Goal: Contribute content

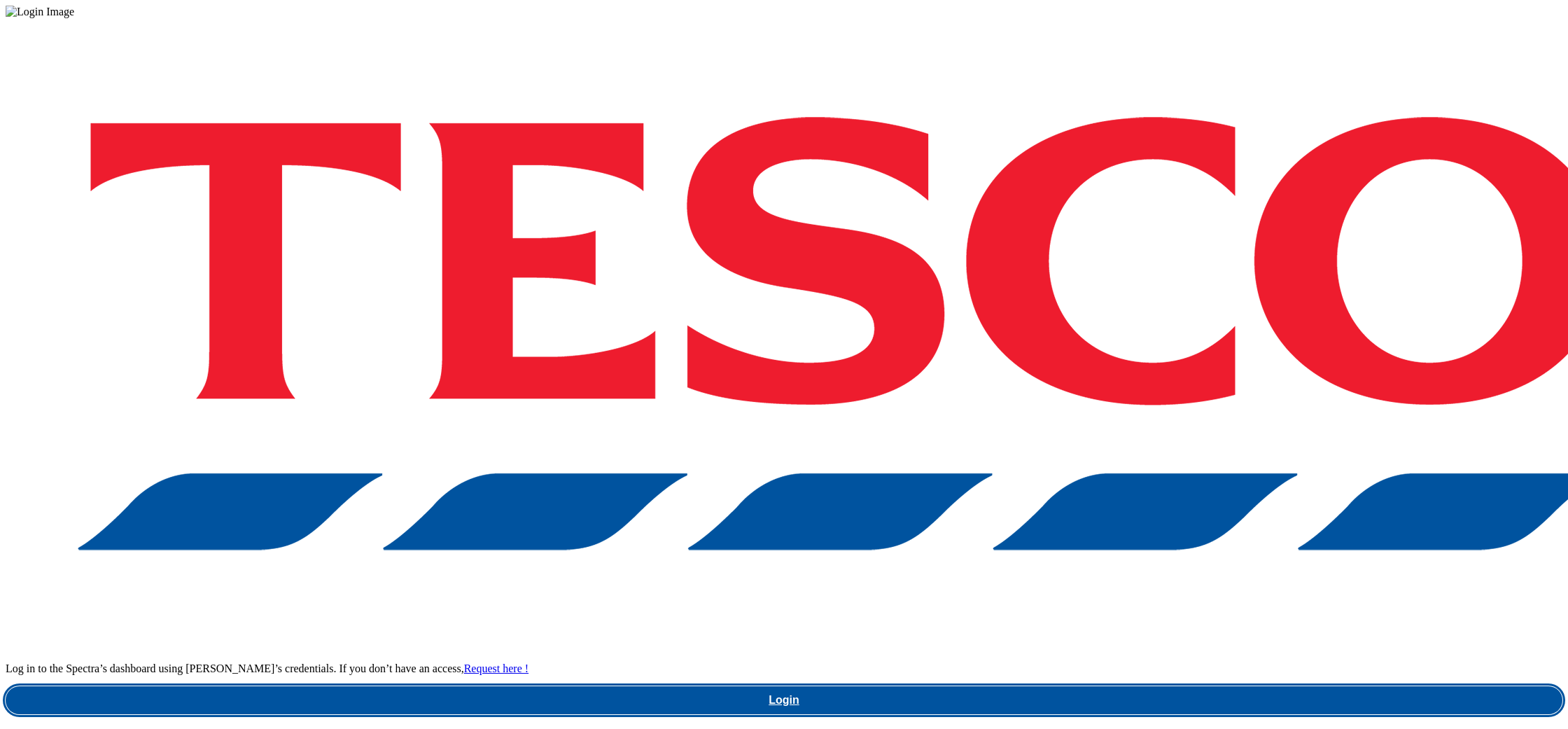
click at [1186, 686] on link "Login" at bounding box center [784, 700] width 1557 height 28
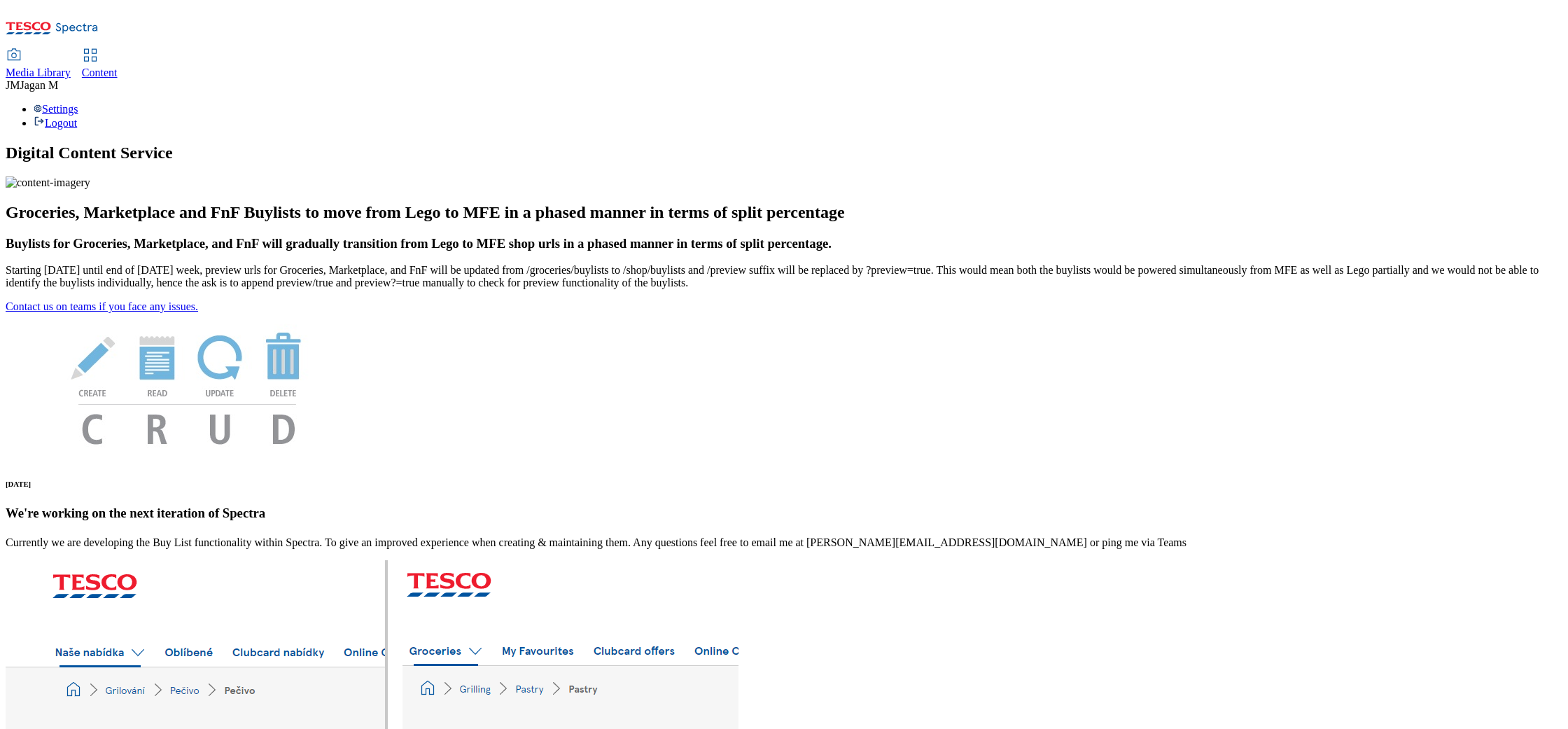
click at [71, 66] on div "Media Library" at bounding box center [38, 73] width 65 height 13
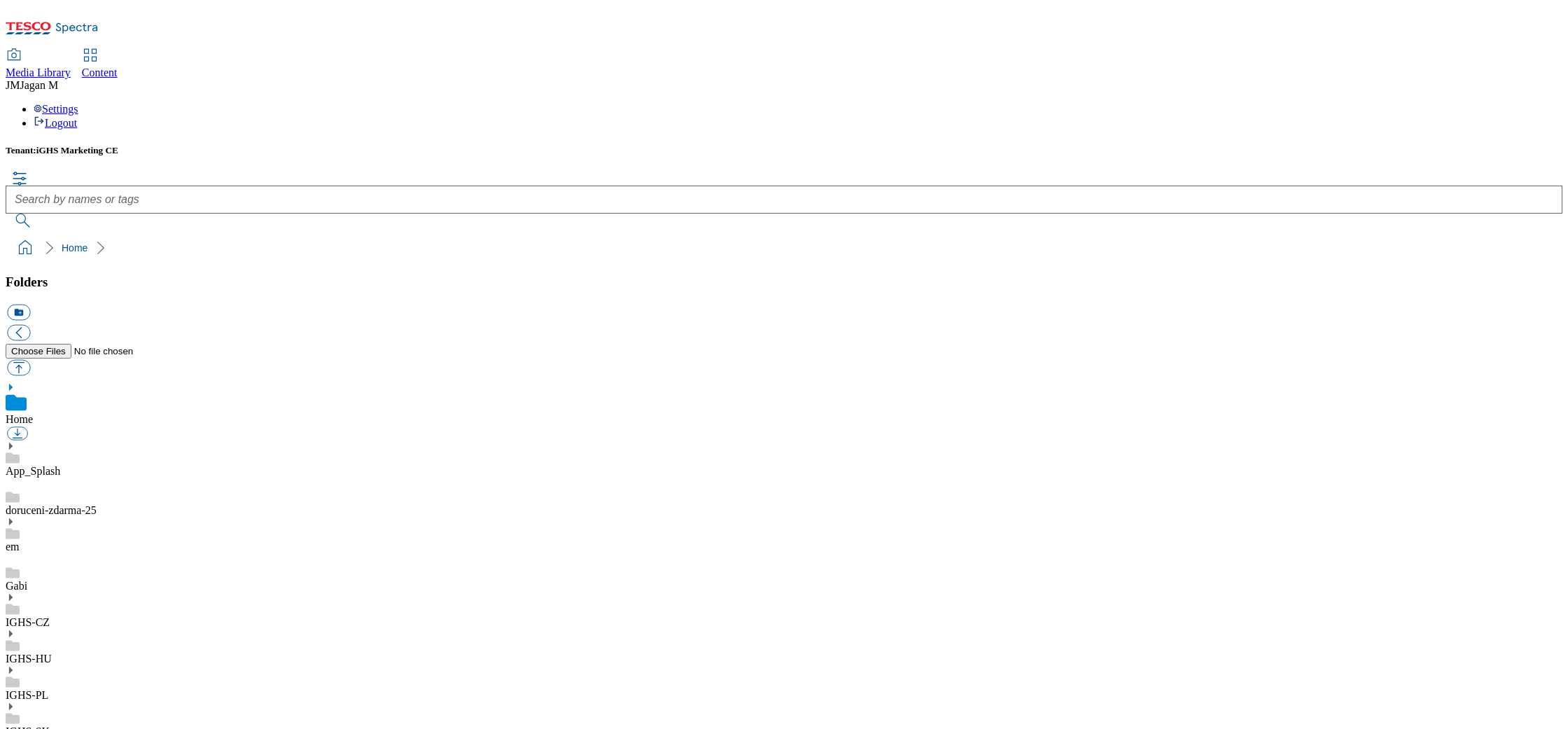
click at [13, 630] on use at bounding box center [11, 634] width 4 height 7
click at [30, 304] on button "icon_new_folder" at bounding box center [19, 311] width 23 height 16
click at [28, 720] on link "2019" at bounding box center [17, 725] width 22 height 12
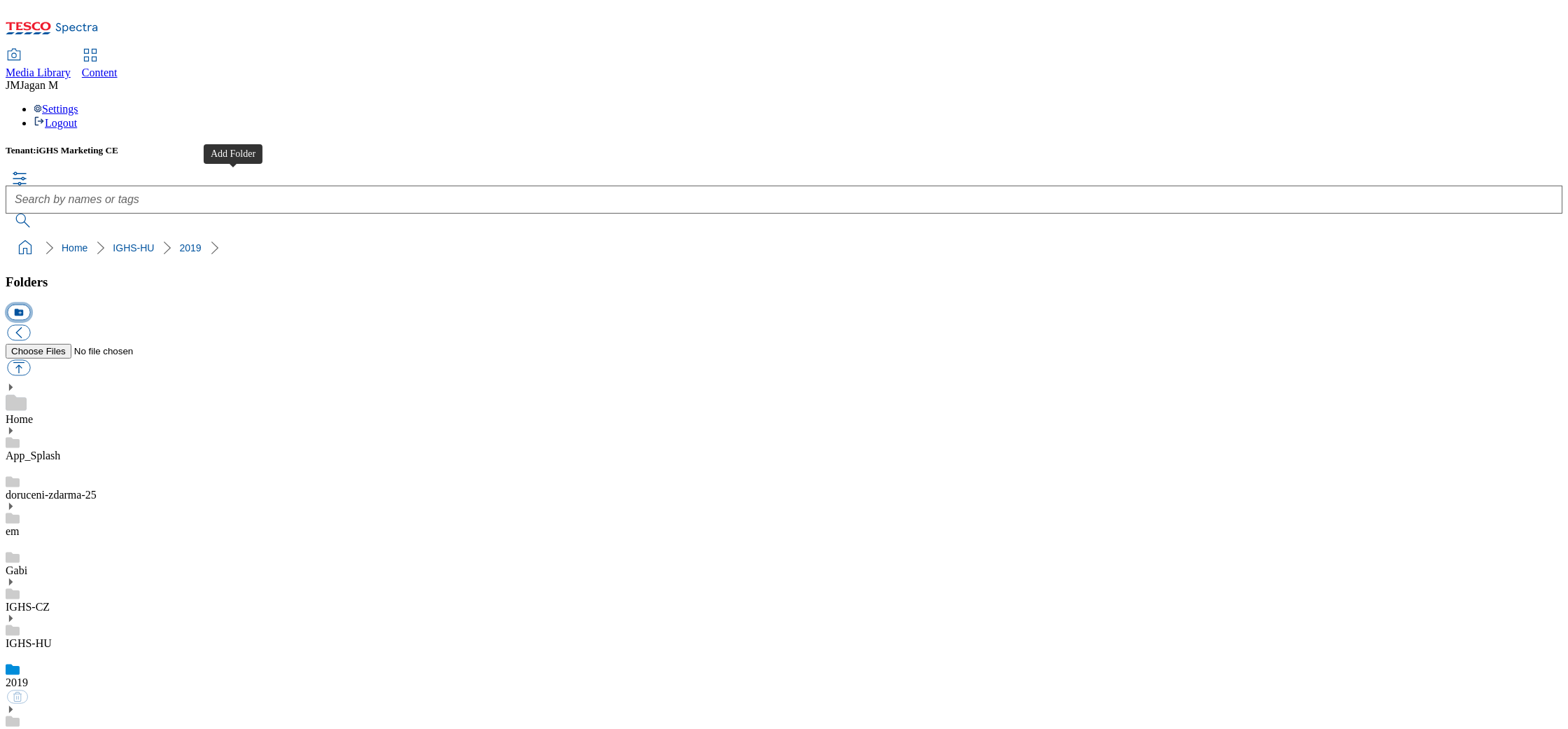
click at [30, 304] on button "icon_new_folder" at bounding box center [19, 311] width 23 height 16
click at [52, 637] on link "IGHS-HU" at bounding box center [29, 642] width 47 height 12
click at [13, 667] on use at bounding box center [11, 670] width 4 height 7
click at [52, 637] on link "IGHS-HU" at bounding box center [29, 642] width 47 height 12
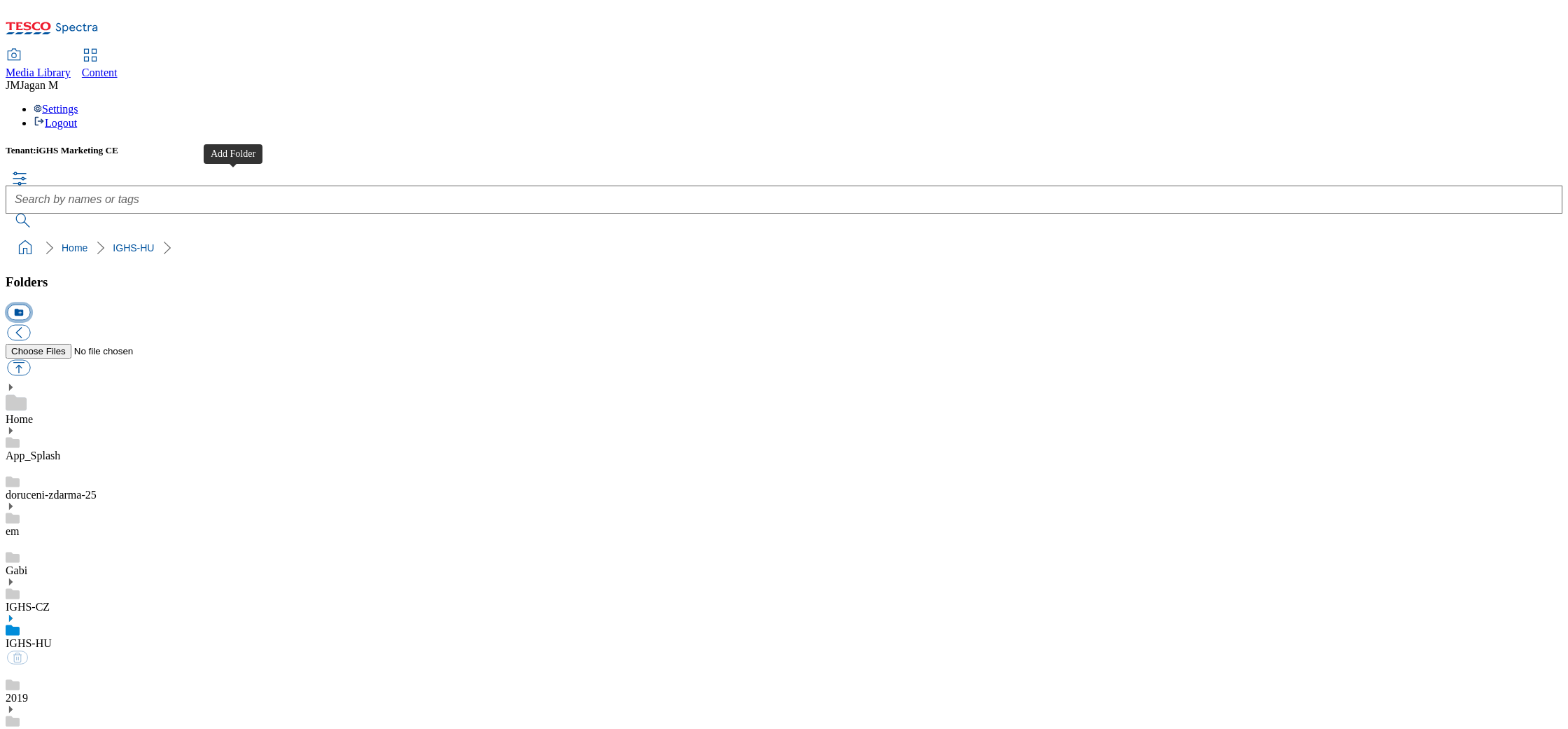
click at [30, 304] on button "icon_new_folder" at bounding box center [19, 311] width 23 height 16
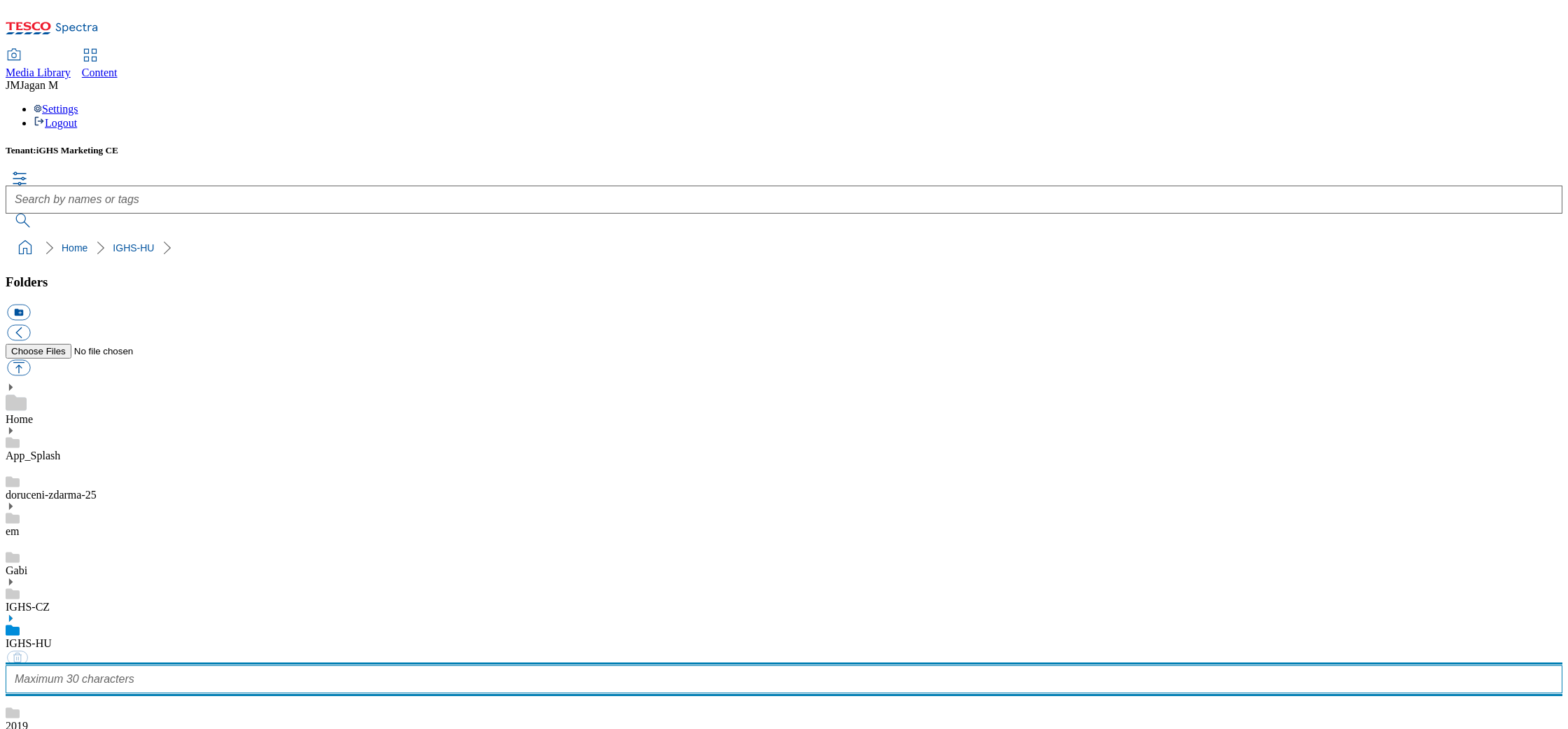
click at [88, 665] on input "text" at bounding box center [784, 679] width 1557 height 28
paste input "Halloween_Buylist_Banners"
type input "Halloween_Buylist_Banners"
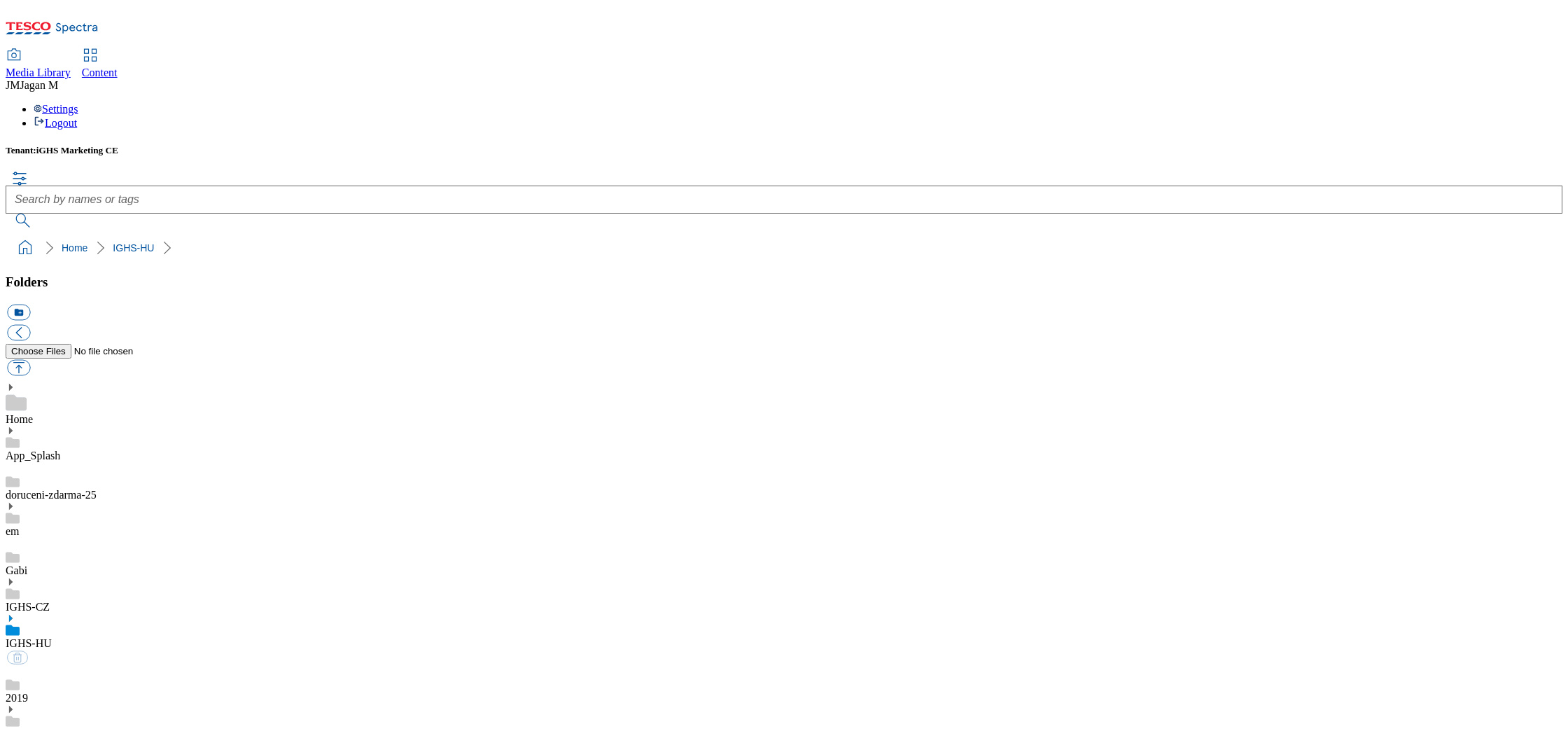
scroll to position [876, 0]
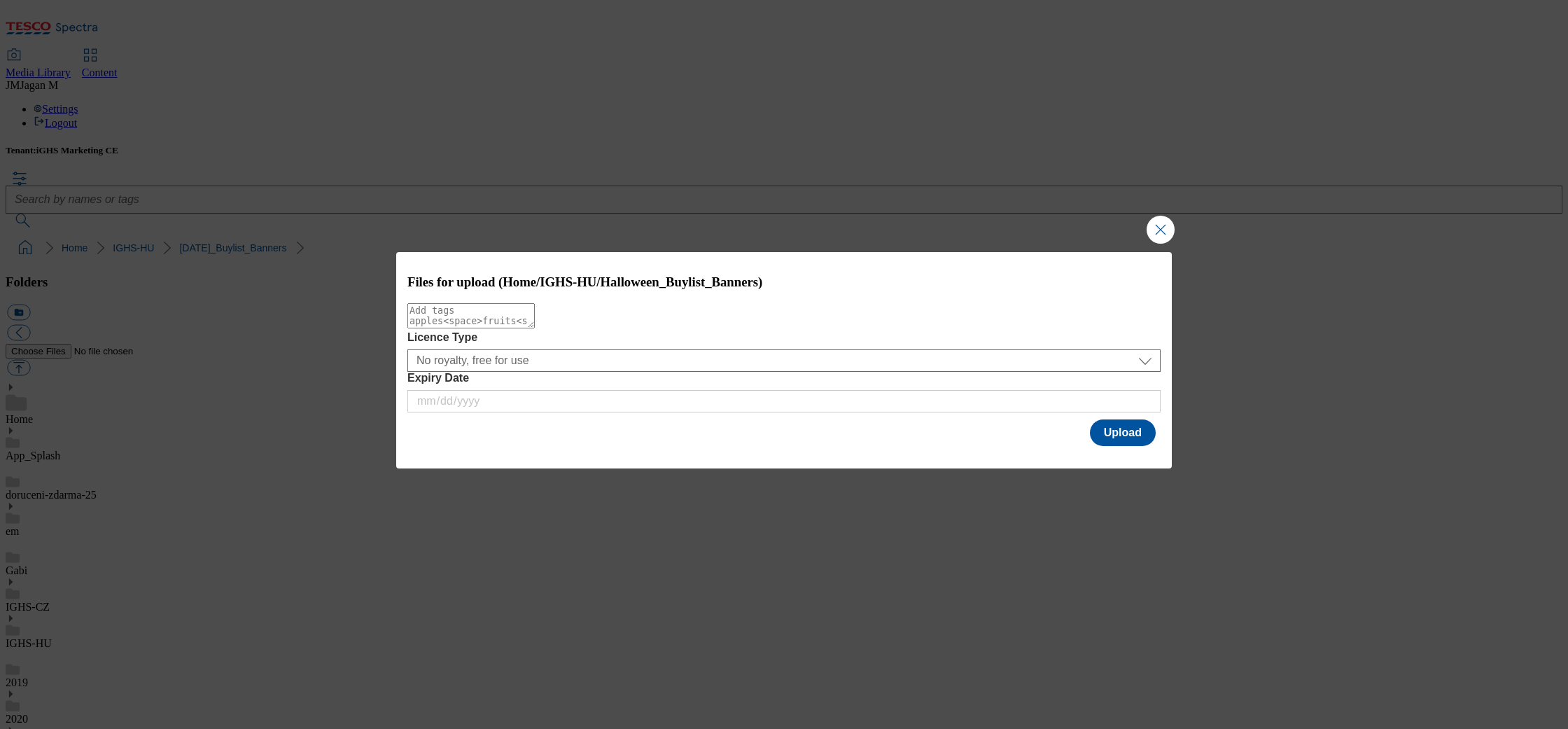
click at [519, 329] on textarea "Modal" at bounding box center [471, 316] width 128 height 25
drag, startPoint x: 519, startPoint y: 337, endPoint x: 491, endPoint y: 334, distance: 28.2
click at [518, 329] on textarea "Halloween" at bounding box center [471, 316] width 128 height 25
type textarea "Halloween"
click at [1108, 432] on button "Upload" at bounding box center [1123, 432] width 66 height 27
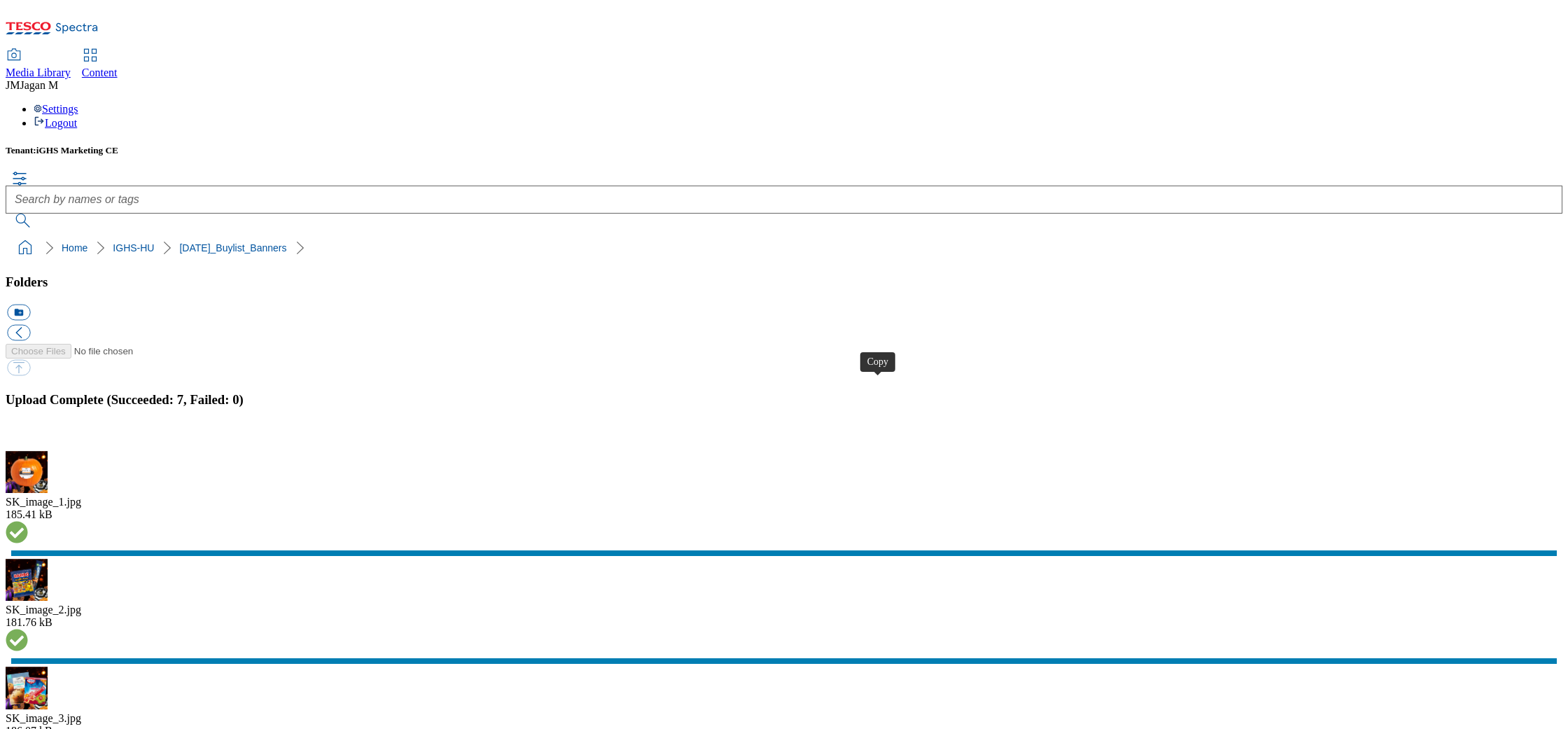
checkbox input "true"
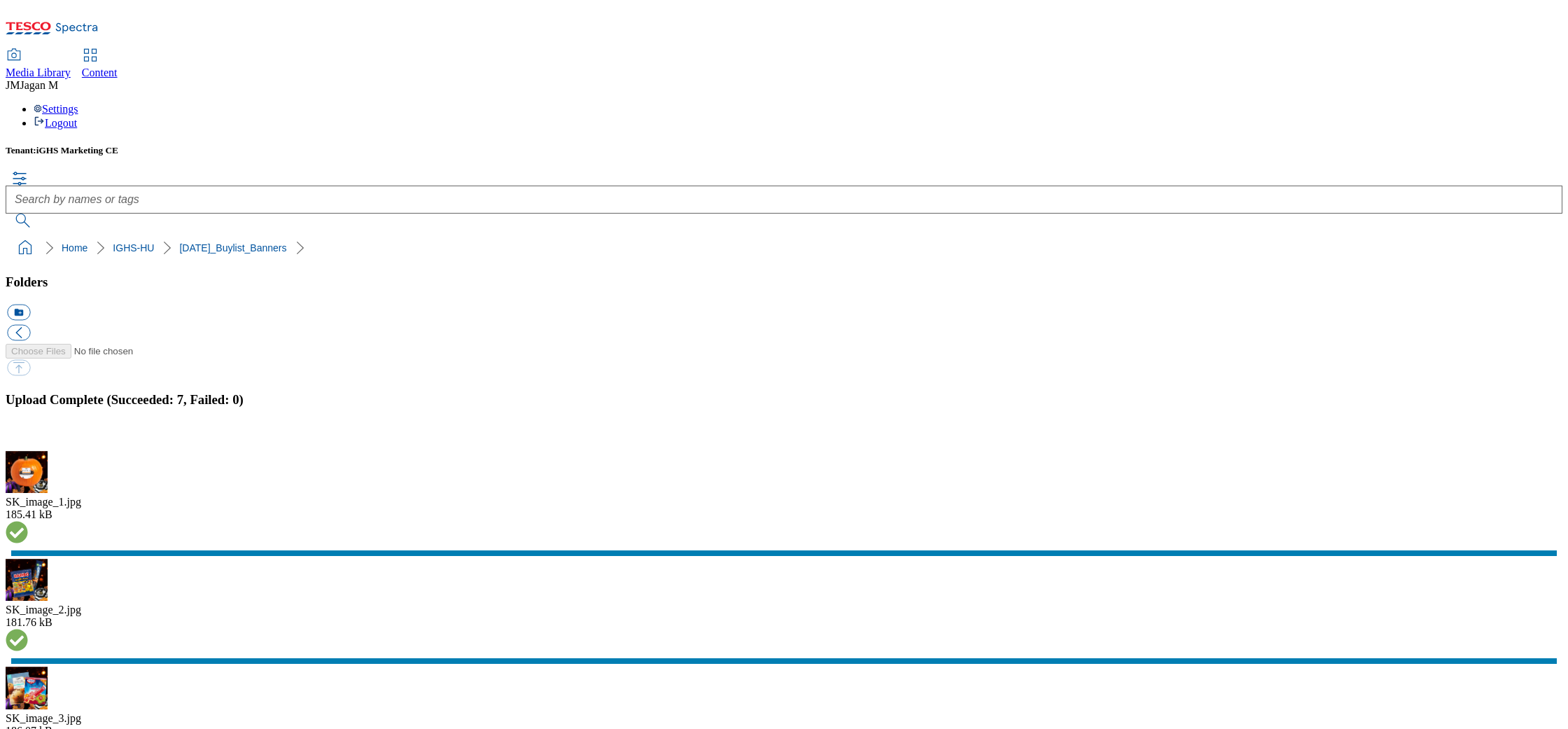
checkbox input "false"
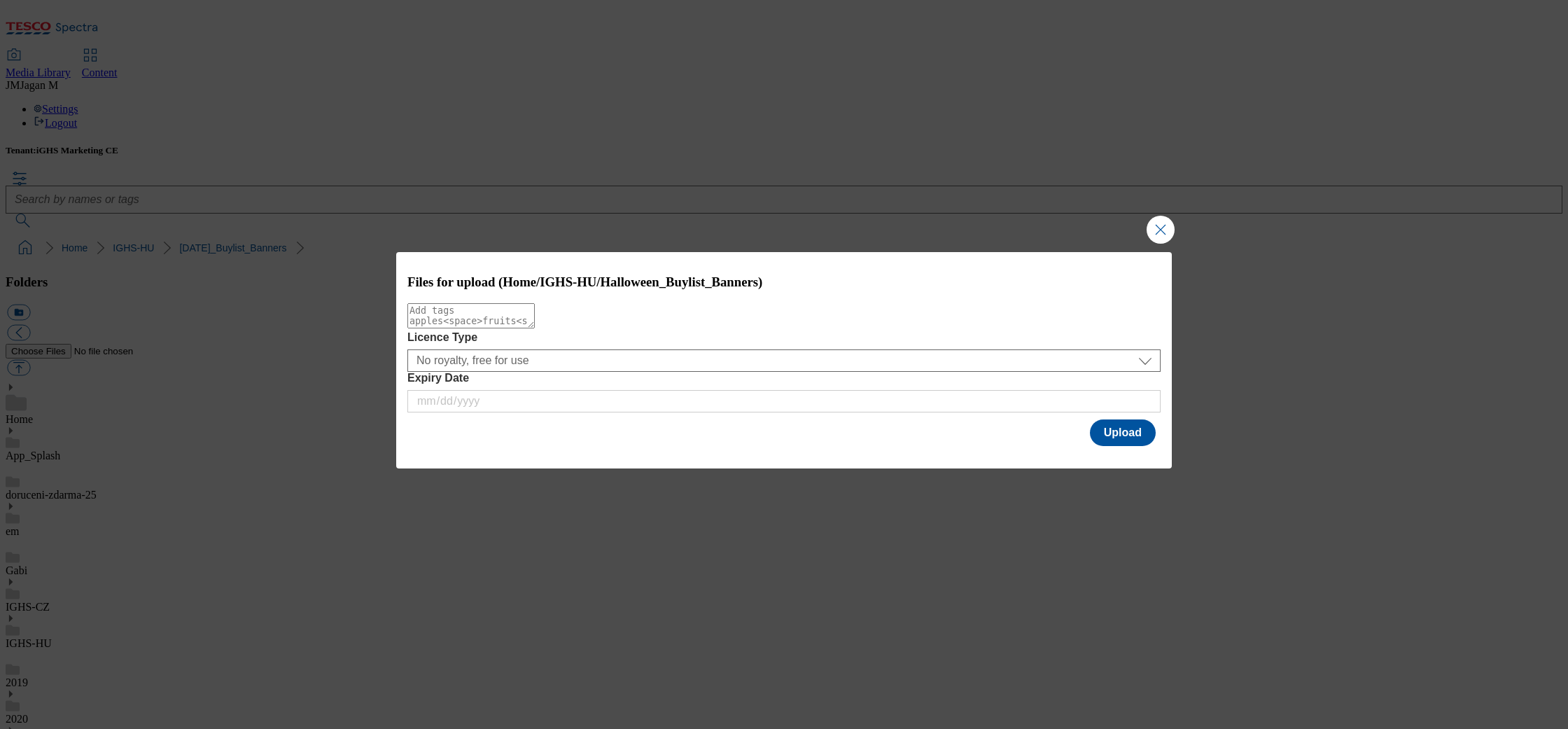
click at [516, 327] on textarea "Modal" at bounding box center [471, 316] width 128 height 25
type textarea "HU"
click at [1117, 431] on button "Upload" at bounding box center [1123, 432] width 66 height 27
